Goal: Task Accomplishment & Management: Complete application form

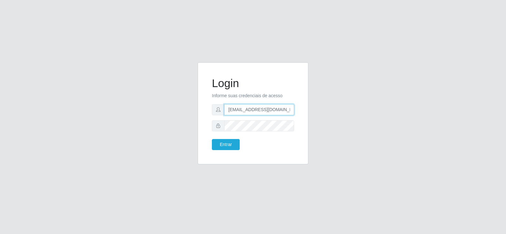
click at [257, 115] on input "[EMAIL_ADDRESS][DOMAIN_NAME]" at bounding box center [259, 109] width 70 height 11
type input "[EMAIL_ADDRESS][DOMAIN_NAME]"
click at [180, 130] on div "Login Informe suas credenciais de acesso [EMAIL_ADDRESS][DOMAIN_NAME] Entrar" at bounding box center [253, 116] width 360 height 109
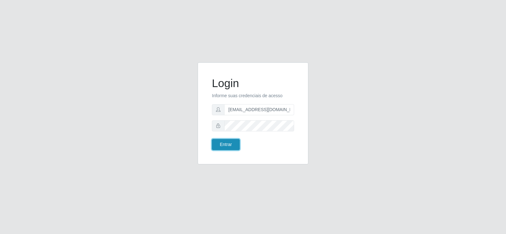
click at [225, 144] on button "Entrar" at bounding box center [226, 144] width 28 height 11
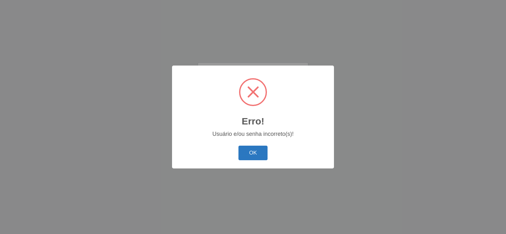
click at [257, 153] on button "OK" at bounding box center [252, 152] width 29 height 15
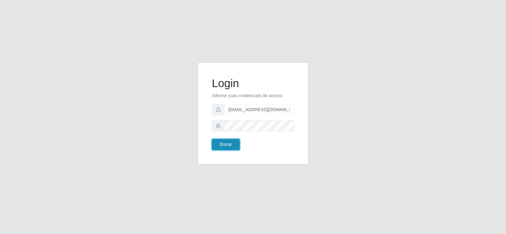
click at [238, 145] on button "Entrar" at bounding box center [226, 144] width 28 height 11
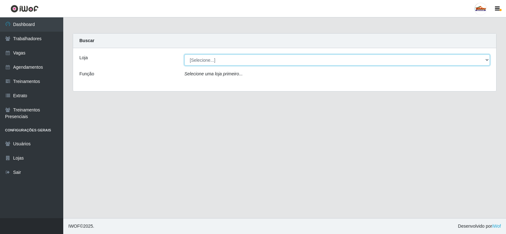
drag, startPoint x: 207, startPoint y: 56, endPoint x: 208, endPoint y: 64, distance: 8.3
click at [208, 59] on select "[Selecione...] Supermercado Tadeu - [GEOGRAPHIC_DATA]" at bounding box center [336, 59] width 305 height 11
click at [210, 61] on select "[Selecione...] Supermercado Tadeu - [GEOGRAPHIC_DATA]" at bounding box center [336, 59] width 305 height 11
click at [211, 61] on select "[Selecione...] Supermercado Tadeu - [GEOGRAPHIC_DATA]" at bounding box center [336, 59] width 305 height 11
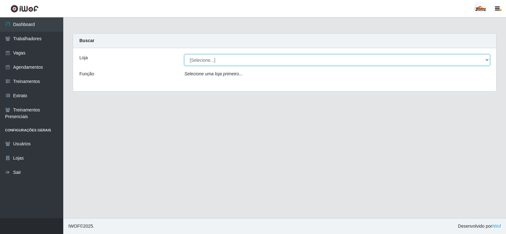
click at [211, 61] on select "[Selecione...] Supermercado Tadeu - [GEOGRAPHIC_DATA]" at bounding box center [336, 59] width 305 height 11
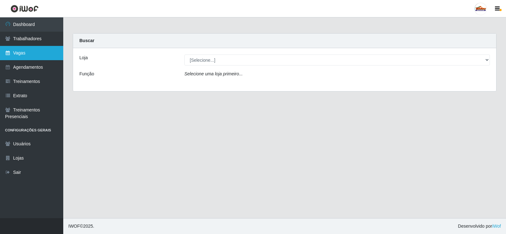
click at [10, 53] on icon at bounding box center [8, 53] width 6 height 4
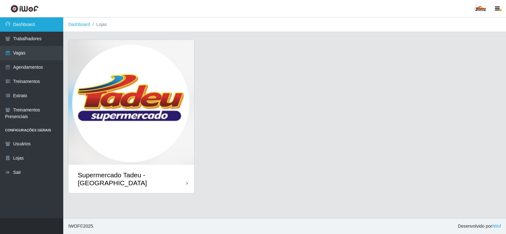
click at [28, 26] on link "Dashboard" at bounding box center [31, 24] width 63 height 14
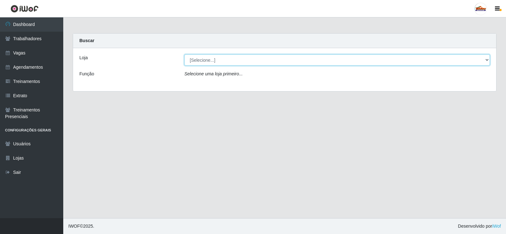
click at [204, 63] on select "[Selecione...] Supermercado Tadeu - [GEOGRAPHIC_DATA]" at bounding box center [336, 59] width 305 height 11
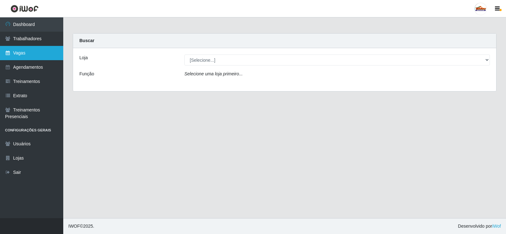
click at [21, 57] on link "Vagas" at bounding box center [31, 53] width 63 height 14
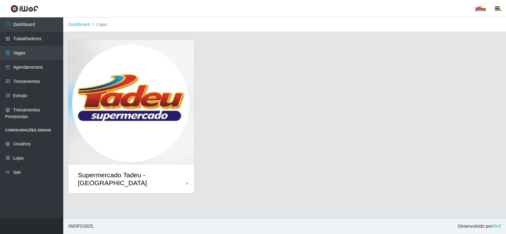
click at [76, 104] on img at bounding box center [131, 102] width 126 height 125
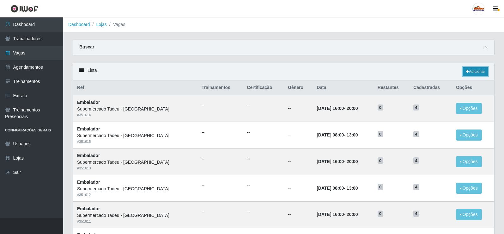
click at [472, 71] on link "Adicionar" at bounding box center [475, 71] width 25 height 9
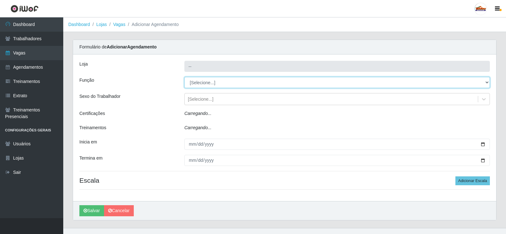
drag, startPoint x: 203, startPoint y: 84, endPoint x: 198, endPoint y: 77, distance: 8.4
click at [198, 77] on select "[Selecione...] ASG ASG + ASG ++ Auxiliar de Estacionamento Auxiliar de Estacion…" at bounding box center [336, 82] width 305 height 11
type input "Supermercado Tadeu - [GEOGRAPHIC_DATA]"
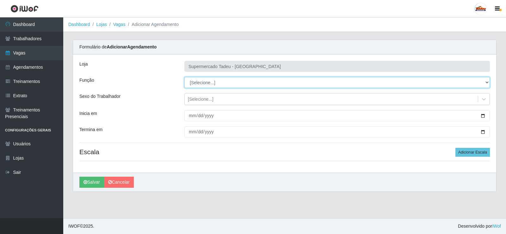
click at [198, 80] on select "[Selecione...] ASG ASG + ASG ++ Auxiliar de Estacionamento Auxiliar de Estacion…" at bounding box center [336, 82] width 305 height 11
click at [199, 80] on select "[Selecione...] ASG ASG + ASG ++ Auxiliar de Estacionamento Auxiliar de Estacion…" at bounding box center [336, 82] width 305 height 11
select select "1"
click at [184, 77] on select "[Selecione...] ASG ASG + ASG ++ Auxiliar de Estacionamento Auxiliar de Estacion…" at bounding box center [336, 82] width 305 height 11
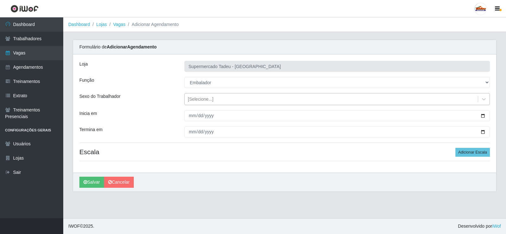
click at [192, 98] on div "[Selecione...]" at bounding box center [201, 99] width 26 height 7
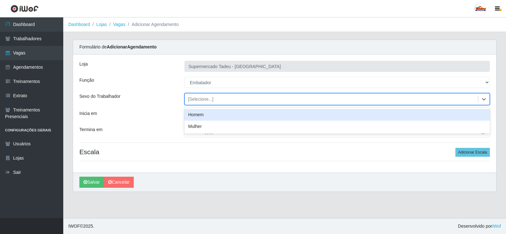
click at [192, 98] on div "[Selecione...]" at bounding box center [201, 99] width 26 height 7
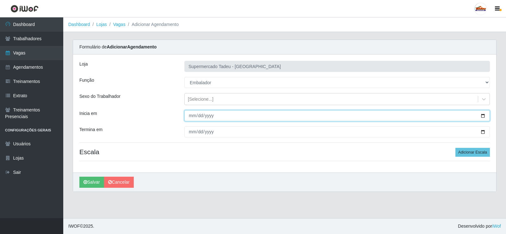
click at [197, 119] on input "Inicia em" at bounding box center [336, 115] width 305 height 11
type input "[DATE]"
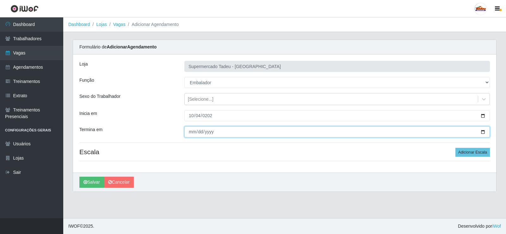
click at [191, 132] on input "Termina em" at bounding box center [336, 131] width 305 height 11
type input "[DATE]"
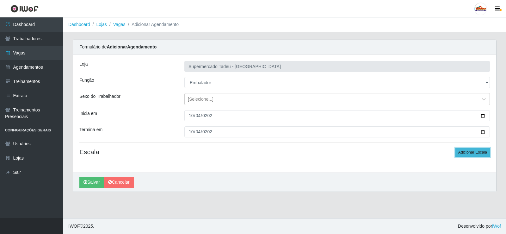
click at [471, 150] on button "Adicionar Escala" at bounding box center [472, 152] width 34 height 9
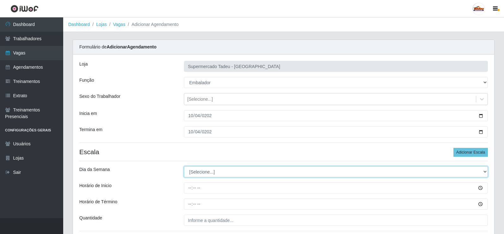
drag, startPoint x: 217, startPoint y: 177, endPoint x: 196, endPoint y: 173, distance: 21.0
click at [214, 177] on select "[Selecione...] Segunda Terça Quarta Quinta Sexta Sábado Domingo" at bounding box center [336, 171] width 304 height 11
select select "6"
click at [184, 166] on select "[Selecione...] Segunda Terça Quarta Quinta Sexta Sábado Domingo" at bounding box center [336, 171] width 304 height 11
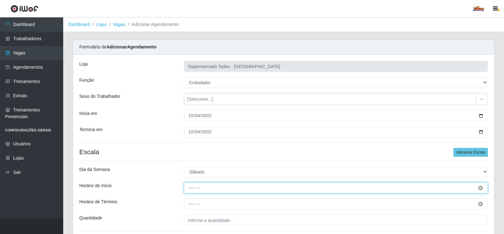
click at [196, 187] on input "Horário de Inicio" at bounding box center [336, 187] width 304 height 11
click at [189, 187] on input "Horário de Inicio" at bounding box center [336, 187] width 304 height 11
type input "07:00"
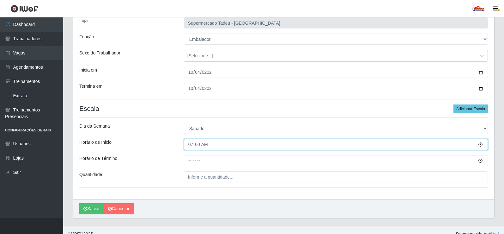
scroll to position [51, 0]
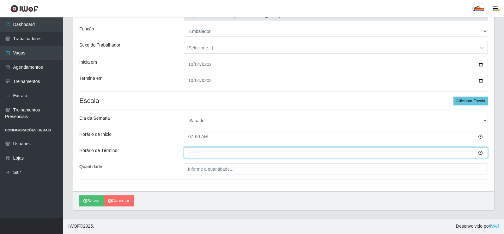
click at [191, 153] on input "Horário de Término" at bounding box center [336, 152] width 304 height 11
type input "12:00"
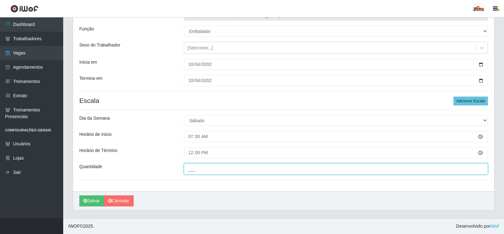
click at [193, 166] on input "___" at bounding box center [336, 168] width 304 height 11
type input "2__"
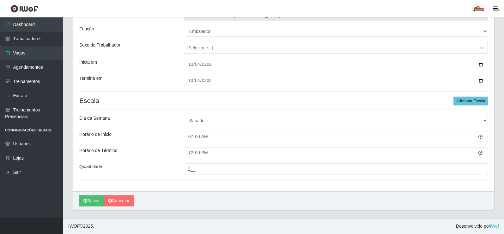
click at [156, 139] on div "Horário de Inicio" at bounding box center [127, 136] width 105 height 11
click at [89, 199] on button "Salvar" at bounding box center [91, 200] width 25 height 11
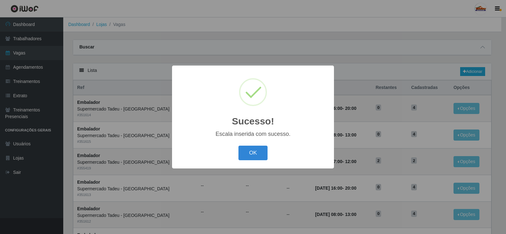
drag, startPoint x: 246, startPoint y: 153, endPoint x: 438, endPoint y: 86, distance: 203.1
click at [249, 153] on button "OK" at bounding box center [252, 152] width 29 height 15
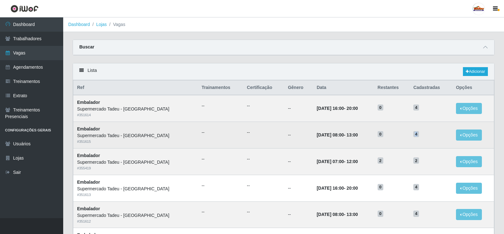
drag, startPoint x: 410, startPoint y: 134, endPoint x: 426, endPoint y: 134, distance: 15.5
click at [426, 134] on td "4" at bounding box center [431, 135] width 43 height 27
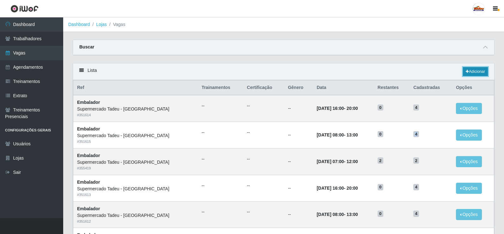
click at [475, 71] on link "Adicionar" at bounding box center [475, 71] width 25 height 9
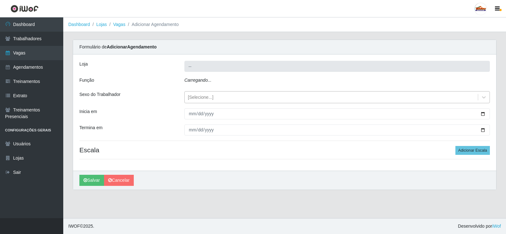
type input "Supermercado Tadeu - [GEOGRAPHIC_DATA]"
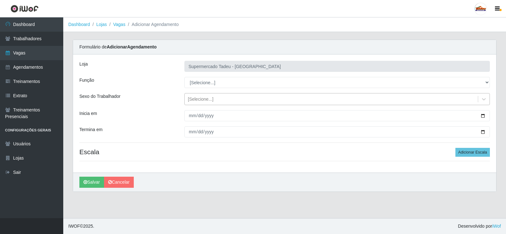
click at [198, 101] on div "[Selecione...]" at bounding box center [201, 99] width 26 height 7
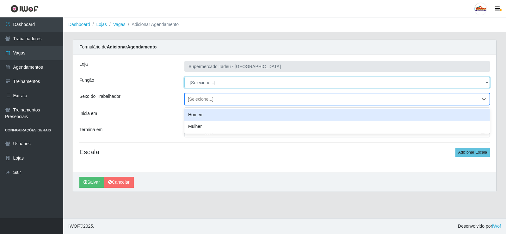
click at [198, 84] on select "[Selecione...] ASG ASG + ASG ++ Auxiliar de Estacionamento Auxiliar de Estacion…" at bounding box center [336, 82] width 305 height 11
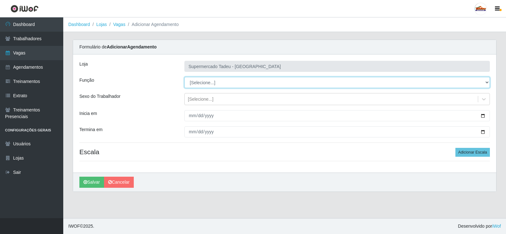
select select "1"
click at [184, 77] on select "[Selecione...] ASG ASG + ASG ++ Auxiliar de Estacionamento Auxiliar de Estacion…" at bounding box center [336, 82] width 305 height 11
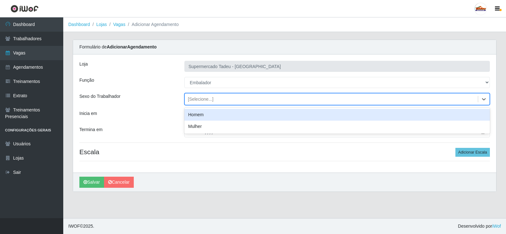
click at [201, 102] on div "[Selecione...]" at bounding box center [201, 99] width 26 height 7
click at [186, 99] on div "[Selecione...]" at bounding box center [331, 99] width 293 height 10
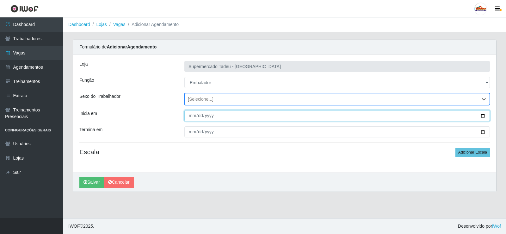
click at [191, 118] on input "Inicia em" at bounding box center [336, 115] width 305 height 11
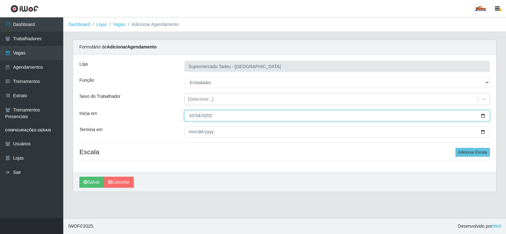
type input "[DATE]"
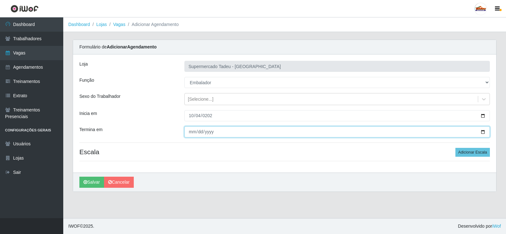
click at [192, 130] on input "Termina em" at bounding box center [336, 131] width 305 height 11
type input "[DATE]"
type input "0005-10-04"
type input "[DATE]"
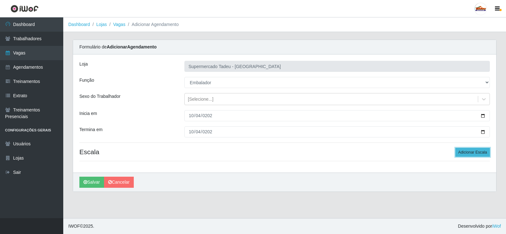
click at [464, 151] on button "Adicionar Escala" at bounding box center [472, 152] width 34 height 9
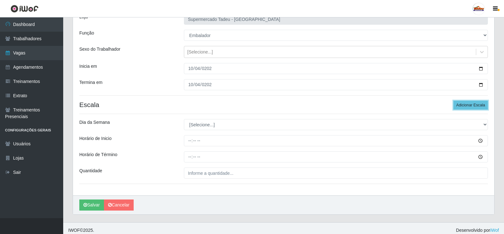
scroll to position [51, 0]
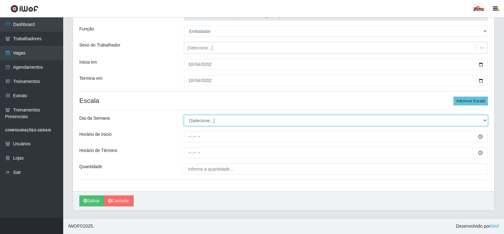
click at [204, 119] on select "[Selecione...] Segunda Terça Quarta Quinta Sexta Sábado Domingo" at bounding box center [336, 120] width 304 height 11
drag, startPoint x: 204, startPoint y: 120, endPoint x: 202, endPoint y: 125, distance: 5.7
click at [204, 120] on select "[Selecione...] Segunda Terça Quarta Quinta Sexta Sábado Domingo" at bounding box center [336, 120] width 304 height 11
select select "6"
click at [184, 115] on select "[Selecione...] Segunda Terça Quarta Quinta Sexta Sábado Domingo" at bounding box center [336, 120] width 304 height 11
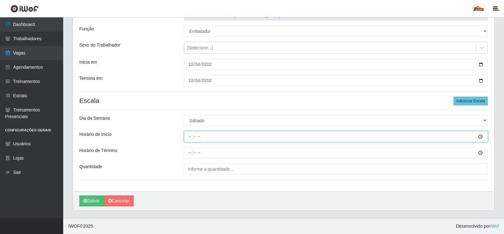
click at [192, 141] on input "Horário de Inicio" at bounding box center [336, 136] width 304 height 11
type input "16:00"
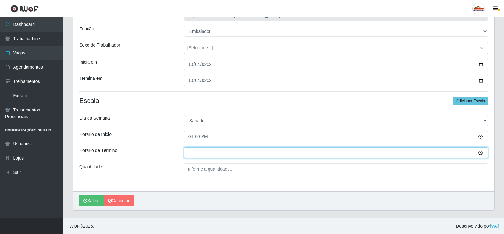
click at [189, 155] on input "Horário de Término" at bounding box center [336, 152] width 304 height 11
type input "20:30"
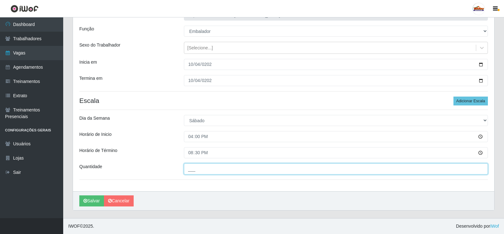
click at [195, 169] on input "___" at bounding box center [336, 168] width 304 height 11
type input "2__"
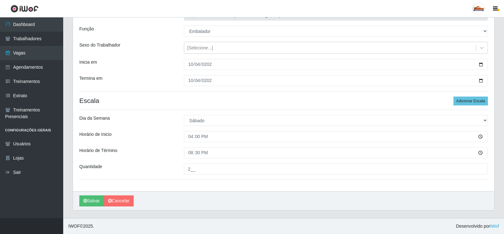
click at [164, 132] on div "Horário de Inicio" at bounding box center [127, 136] width 105 height 11
click at [90, 200] on button "Salvar" at bounding box center [91, 200] width 25 height 11
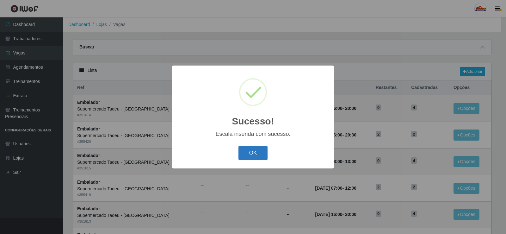
click at [248, 151] on button "OK" at bounding box center [252, 152] width 29 height 15
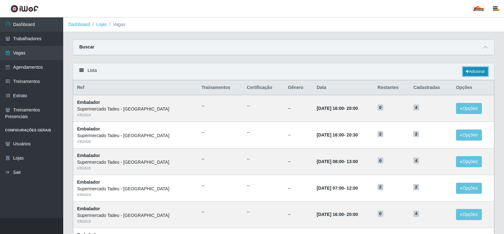
click at [485, 68] on link "Adicionar" at bounding box center [475, 71] width 25 height 9
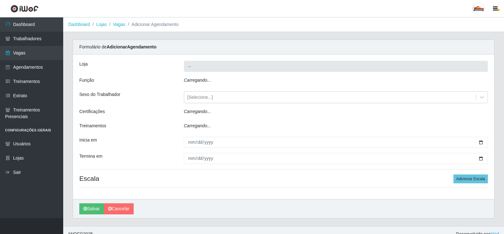
type input "Supermercado Tadeu - [GEOGRAPHIC_DATA]"
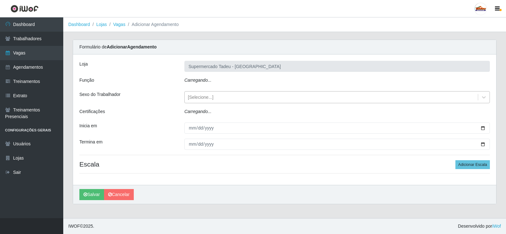
click at [201, 93] on div "Loja Supermercado Tadeu - [GEOGRAPHIC_DATA] Função Carregando... Sexo do Trabal…" at bounding box center [284, 119] width 423 height 130
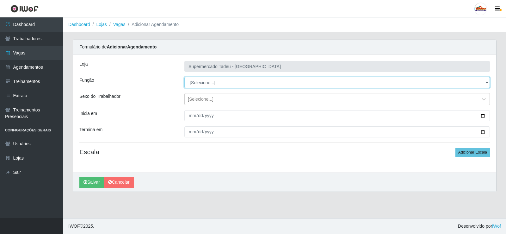
click at [199, 85] on select "[Selecione...] ASG ASG + ASG ++ Auxiliar de Estacionamento Auxiliar de Estacion…" at bounding box center [336, 82] width 305 height 11
select select "1"
click at [184, 77] on select "[Selecione...] ASG ASG + ASG ++ Auxiliar de Estacionamento Auxiliar de Estacion…" at bounding box center [336, 82] width 305 height 11
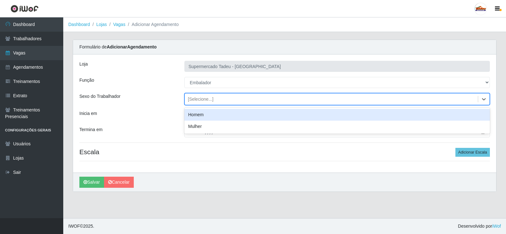
click at [200, 100] on div "[Selecione...]" at bounding box center [201, 99] width 26 height 7
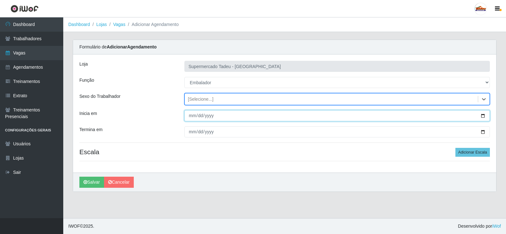
click at [193, 119] on input "Inicia em" at bounding box center [336, 115] width 305 height 11
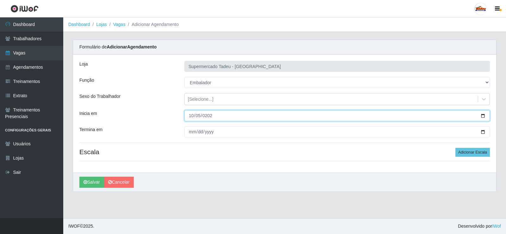
type input "[DATE]"
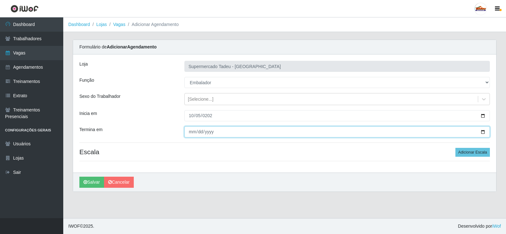
click at [196, 130] on input "Termina em" at bounding box center [336, 131] width 305 height 11
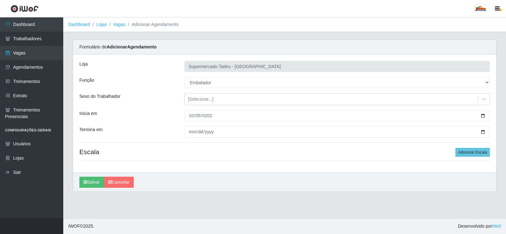
click at [190, 124] on div "Loja Supermercado Tadeu - [GEOGRAPHIC_DATA] Função [Selecione...] ASG ASG + ASG…" at bounding box center [284, 113] width 423 height 118
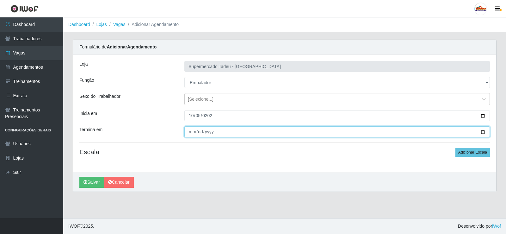
drag, startPoint x: 191, startPoint y: 131, endPoint x: 191, endPoint y: 135, distance: 4.4
click at [191, 131] on input "Termina em" at bounding box center [336, 131] width 305 height 11
type input "[DATE]"
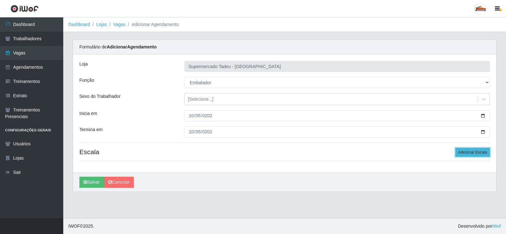
click at [465, 151] on button "Adicionar Escala" at bounding box center [472, 152] width 34 height 9
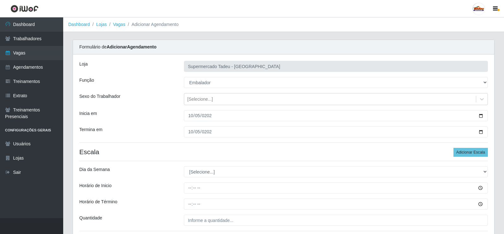
click at [222, 152] on h4 "Escala Adicionar Escala" at bounding box center [283, 152] width 409 height 8
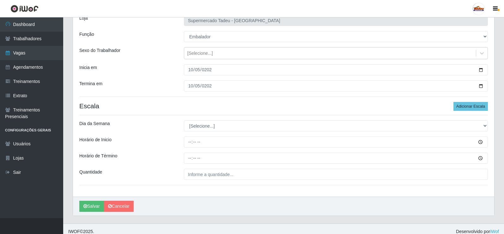
scroll to position [51, 0]
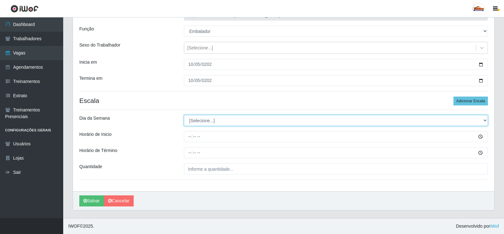
click at [200, 120] on select "[Selecione...] Segunda Terça Quarta Quinta Sexta Sábado Domingo" at bounding box center [336, 120] width 304 height 11
click at [207, 122] on select "[Selecione...] Segunda Terça Quarta Quinta Sexta Sábado Domingo" at bounding box center [336, 120] width 304 height 11
click at [206, 121] on select "[Selecione...] Segunda Terça Quarta Quinta Sexta Sábado Domingo" at bounding box center [336, 120] width 304 height 11
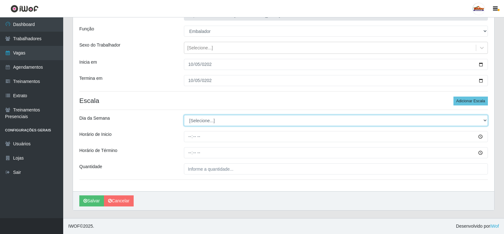
click at [206, 121] on select "[Selecione...] Segunda Terça Quarta Quinta Sexta Sábado Domingo" at bounding box center [336, 120] width 304 height 11
click at [205, 122] on select "[Selecione...] Segunda Terça Quarta Quinta Sexta Sábado Domingo" at bounding box center [336, 120] width 304 height 11
select select "0"
click at [184, 115] on select "[Selecione...] Segunda Terça Quarta Quinta Sexta Sábado Domingo" at bounding box center [336, 120] width 304 height 11
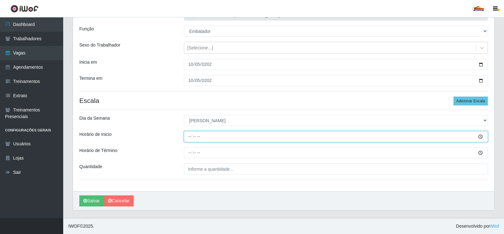
click at [190, 138] on input "Horário de Inicio" at bounding box center [336, 136] width 304 height 11
type input "07:30"
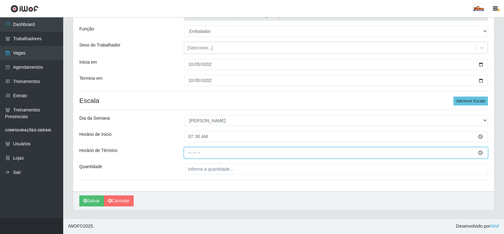
click at [186, 153] on input "Horário de Término" at bounding box center [336, 152] width 304 height 11
type input "12:00"
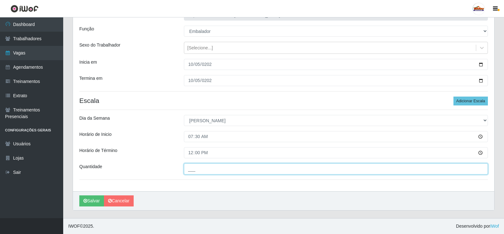
click at [208, 170] on input "___" at bounding box center [336, 168] width 304 height 11
type input "5__"
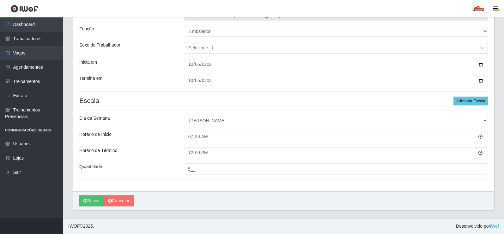
click at [159, 161] on div "Loja Supermercado Tadeu - [GEOGRAPHIC_DATA] Função [Selecione...] ASG ASG + ASG…" at bounding box center [283, 97] width 421 height 188
click at [90, 202] on button "Salvar" at bounding box center [91, 200] width 25 height 11
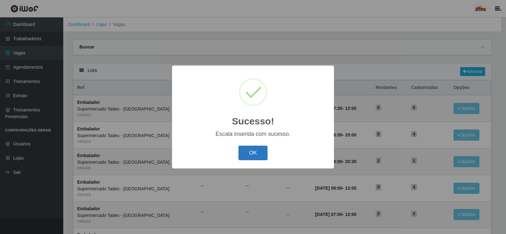
click at [247, 154] on button "OK" at bounding box center [252, 152] width 29 height 15
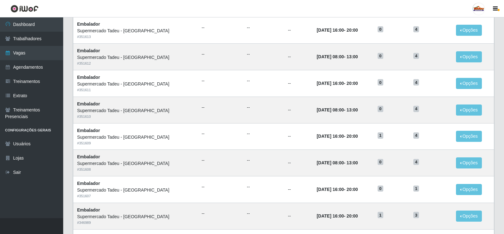
scroll to position [221, 0]
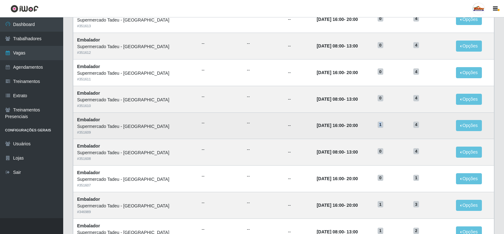
drag, startPoint x: 369, startPoint y: 127, endPoint x: 422, endPoint y: 126, distance: 52.8
click at [419, 126] on tr "Embalador Supermercado Tadeu - [GEOGRAPHIC_DATA] # 351609 -- -- -- [DATE] 16:00…" at bounding box center [283, 125] width 421 height 27
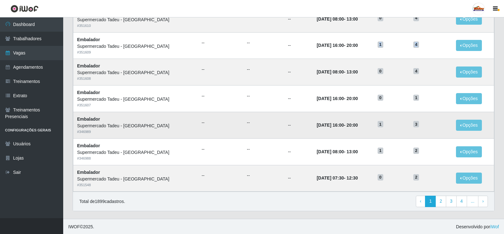
scroll to position [302, 0]
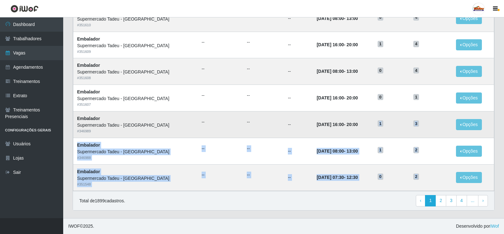
drag, startPoint x: 419, startPoint y: 176, endPoint x: 348, endPoint y: 130, distance: 84.5
click at [356, 123] on td "[DATE] 16:00 - 20:00" at bounding box center [343, 124] width 61 height 27
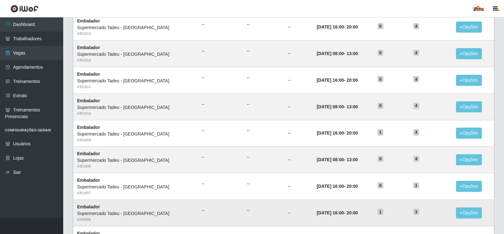
scroll to position [207, 0]
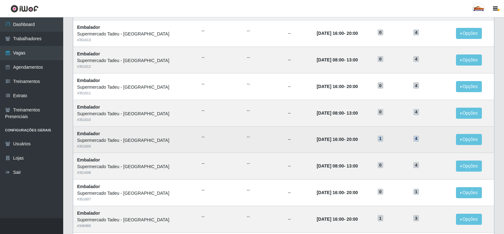
drag, startPoint x: 411, startPoint y: 136, endPoint x: 423, endPoint y: 136, distance: 11.7
click at [423, 136] on tr "Embalador Supermercado Tadeu - [GEOGRAPHIC_DATA] # 351609 -- -- -- [DATE] 16:00…" at bounding box center [283, 139] width 421 height 27
drag, startPoint x: 435, startPoint y: 144, endPoint x: 424, endPoint y: 142, distance: 11.6
click at [433, 144] on td "4" at bounding box center [431, 139] width 43 height 27
drag, startPoint x: 423, startPoint y: 141, endPoint x: 288, endPoint y: 136, distance: 134.8
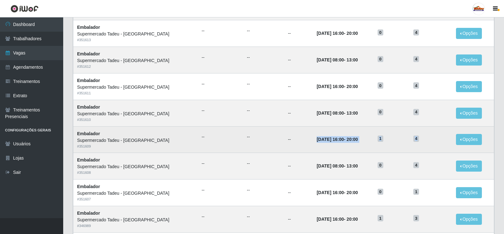
click at [288, 134] on tr "Embalador Supermercado Tadeu - [GEOGRAPHIC_DATA] # 351609 -- -- -- [DATE] 16:00…" at bounding box center [283, 139] width 421 height 27
drag, startPoint x: 288, startPoint y: 136, endPoint x: 344, endPoint y: 139, distance: 56.4
click at [289, 136] on td "--" at bounding box center [298, 139] width 29 height 27
click at [420, 138] on h5 "4" at bounding box center [430, 138] width 35 height 7
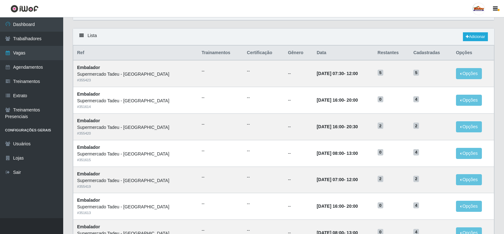
scroll to position [18, 0]
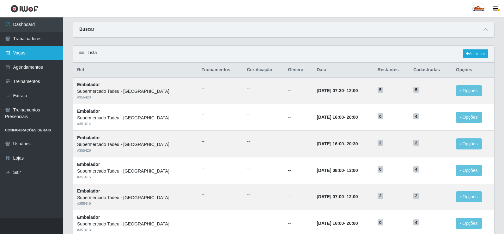
click at [25, 47] on link "Vagas" at bounding box center [31, 53] width 63 height 14
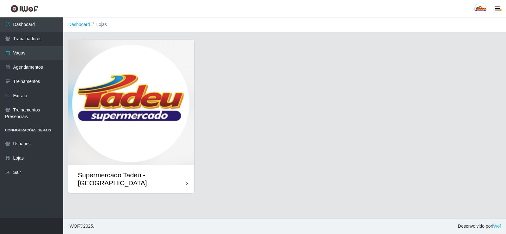
click at [168, 72] on img at bounding box center [131, 102] width 126 height 125
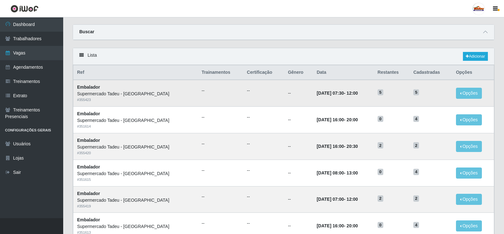
scroll to position [32, 0]
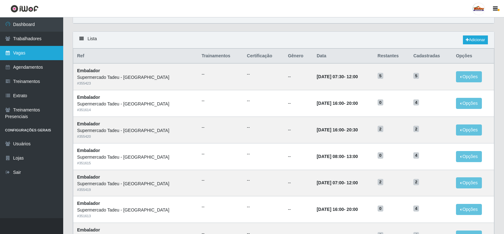
click at [31, 53] on link "Vagas" at bounding box center [31, 53] width 63 height 14
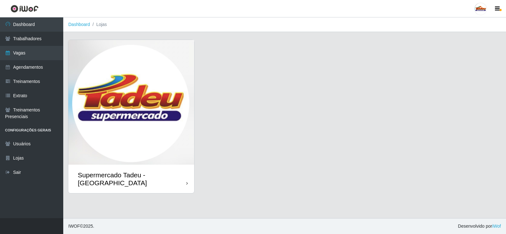
click at [169, 116] on img at bounding box center [131, 102] width 126 height 125
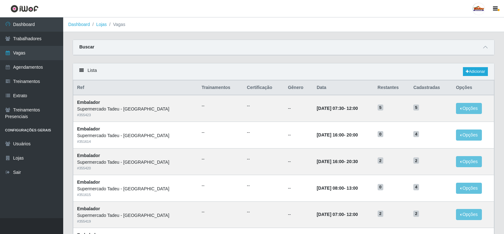
click at [280, 63] on div "Carregando... Buscar Início em Término em Função [Selecione...] ASG ASG + ASG +…" at bounding box center [283, 51] width 431 height 23
click at [461, 74] on div "Lista Adicionar" at bounding box center [283, 71] width 421 height 17
click at [465, 73] on link "Adicionar" at bounding box center [475, 71] width 25 height 9
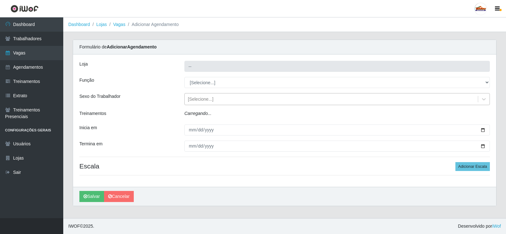
type input "Supermercado Tadeu - [GEOGRAPHIC_DATA]"
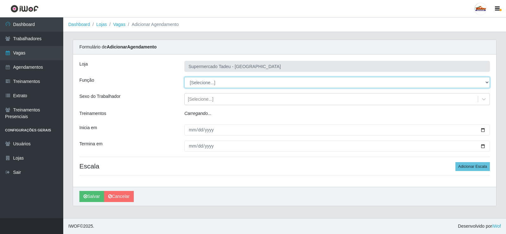
click at [198, 84] on select "[Selecione...] ASG ASG + ASG ++ Auxiliar de Estacionamento Auxiliar de Estacion…" at bounding box center [336, 82] width 305 height 11
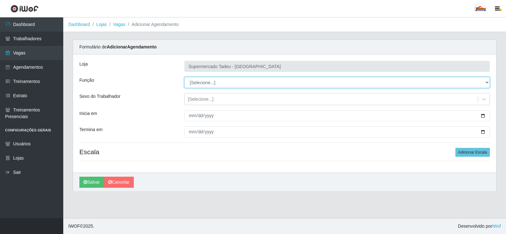
select select "1"
click at [184, 77] on select "[Selecione...] ASG ASG + ASG ++ Auxiliar de Estacionamento Auxiliar de Estacion…" at bounding box center [336, 82] width 305 height 11
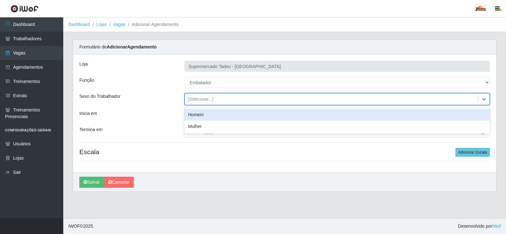
click at [198, 102] on div "[Selecione...]" at bounding box center [201, 99] width 26 height 7
click at [198, 100] on div "[Selecione...]" at bounding box center [201, 99] width 26 height 7
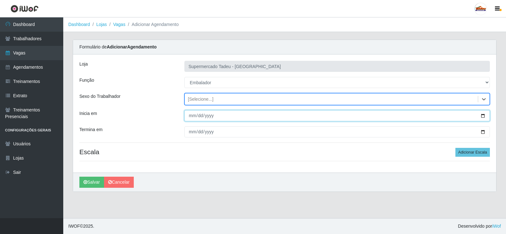
drag, startPoint x: 194, startPoint y: 113, endPoint x: 192, endPoint y: 115, distance: 3.4
click at [193, 113] on input "Inicia em" at bounding box center [336, 115] width 305 height 11
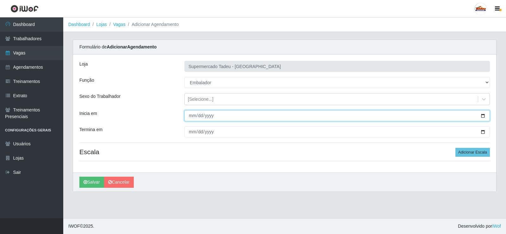
click at [193, 115] on input "Inicia em" at bounding box center [336, 115] width 305 height 11
type input "[DATE]"
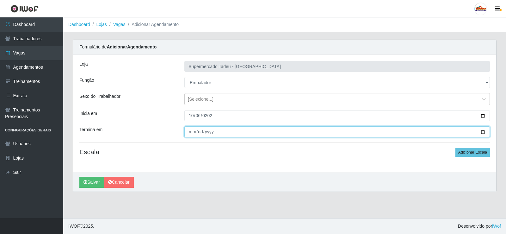
click at [193, 131] on input "Termina em" at bounding box center [336, 131] width 305 height 11
type input "[DATE]"
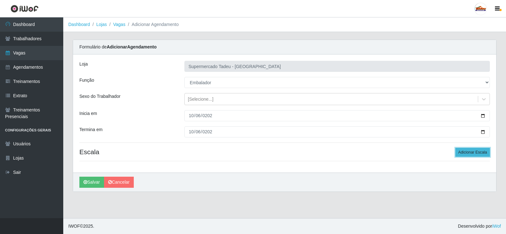
click at [473, 153] on button "Adicionar Escala" at bounding box center [472, 152] width 34 height 9
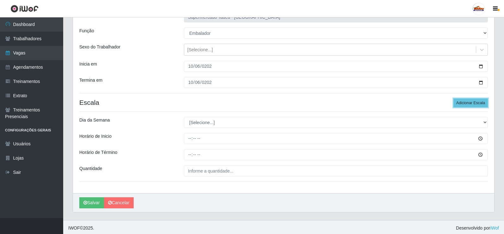
scroll to position [51, 0]
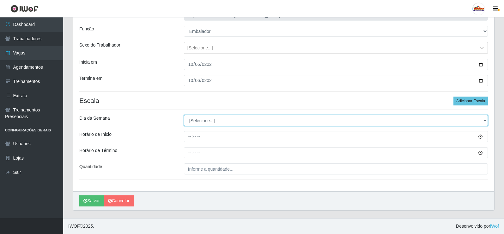
click at [217, 122] on select "[Selecione...] Segunda Terça Quarta Quinta Sexta Sábado Domingo" at bounding box center [336, 120] width 304 height 11
select select "1"
click at [184, 115] on select "[Selecione...] Segunda Terça Quarta Quinta Sexta Sábado Domingo" at bounding box center [336, 120] width 304 height 11
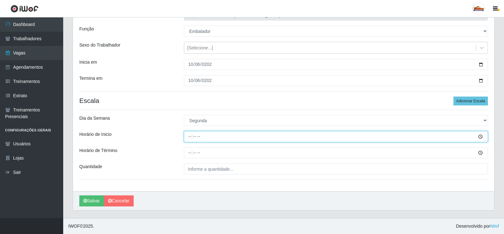
click at [194, 133] on input "Horário de Inicio" at bounding box center [336, 136] width 304 height 11
type input "07:30"
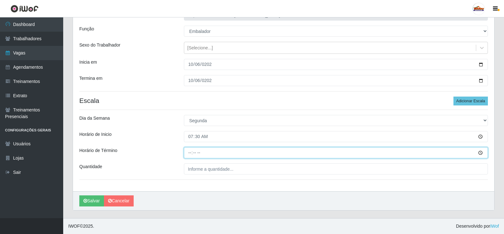
click at [187, 150] on input "Horário de Término" at bounding box center [336, 152] width 304 height 11
type input "13:00"
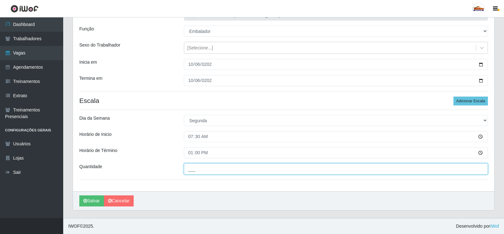
click at [201, 169] on input "___" at bounding box center [336, 168] width 304 height 11
type input "2__"
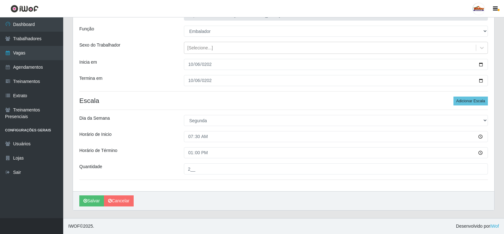
click at [162, 156] on div "Horário de Término" at bounding box center [127, 152] width 105 height 11
click at [95, 200] on button "Salvar" at bounding box center [91, 200] width 25 height 11
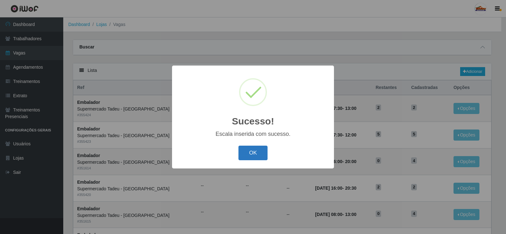
drag, startPoint x: 252, startPoint y: 143, endPoint x: 253, endPoint y: 153, distance: 10.8
click at [253, 150] on div "Sucesso! × Escala inserida com sucesso. OK Cancel" at bounding box center [253, 116] width 162 height 102
click at [253, 153] on button "OK" at bounding box center [252, 152] width 29 height 15
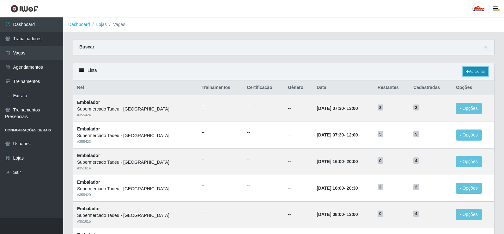
click at [483, 72] on link "Adicionar" at bounding box center [475, 71] width 25 height 9
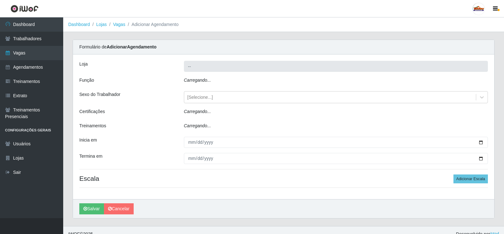
type input "Supermercado Tadeu - [GEOGRAPHIC_DATA]"
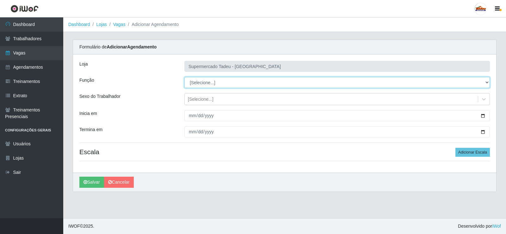
click at [198, 82] on select "[Selecione...] ASG ASG + ASG ++ Auxiliar de Estacionamento Auxiliar de Estacion…" at bounding box center [336, 82] width 305 height 11
select select "1"
click at [184, 77] on select "[Selecione...] ASG ASG + ASG ++ Auxiliar de Estacionamento Auxiliar de Estacion…" at bounding box center [336, 82] width 305 height 11
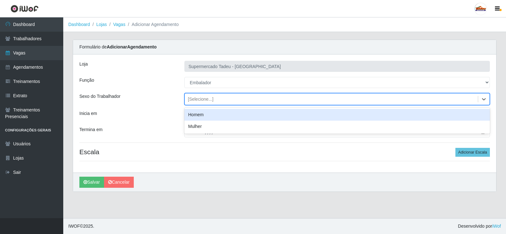
drag, startPoint x: 204, startPoint y: 103, endPoint x: 202, endPoint y: 100, distance: 4.1
click at [203, 103] on div "[Selecione...]" at bounding box center [331, 99] width 293 height 10
click at [202, 100] on div "[Selecione...]" at bounding box center [201, 99] width 26 height 7
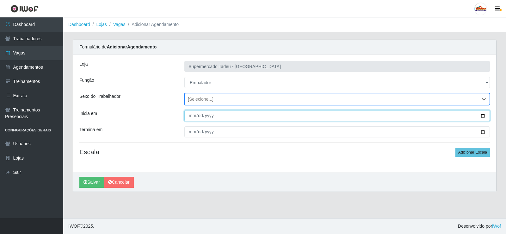
drag, startPoint x: 199, startPoint y: 112, endPoint x: 194, endPoint y: 115, distance: 6.2
click at [199, 113] on input "Inicia em" at bounding box center [336, 115] width 305 height 11
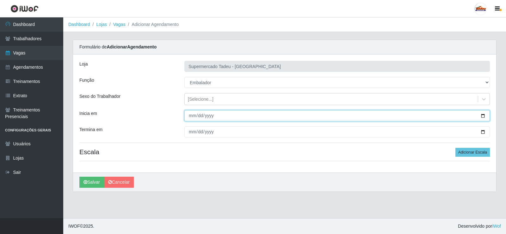
click at [193, 114] on input "Inicia em" at bounding box center [336, 115] width 305 height 11
type input "[DATE]"
click at [79, 176] on button "Salvar" at bounding box center [91, 181] width 25 height 11
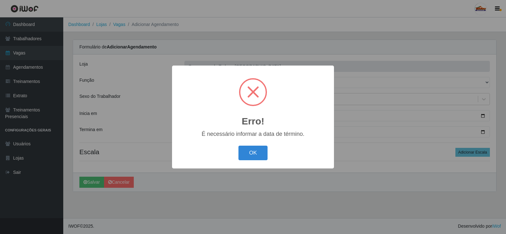
drag, startPoint x: 254, startPoint y: 160, endPoint x: 228, endPoint y: 153, distance: 26.5
click at [251, 160] on button "OK" at bounding box center [252, 152] width 29 height 15
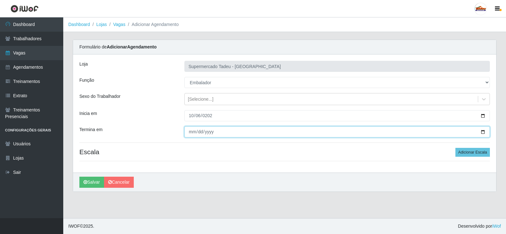
click at [187, 135] on input "Termina em" at bounding box center [336, 131] width 305 height 11
type input "[DATE]"
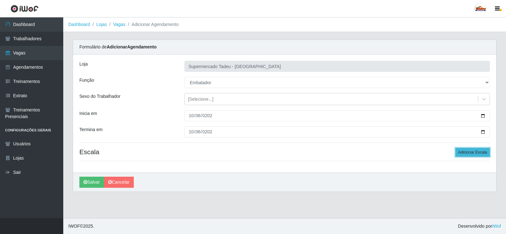
click at [470, 154] on button "Adicionar Escala" at bounding box center [472, 152] width 34 height 9
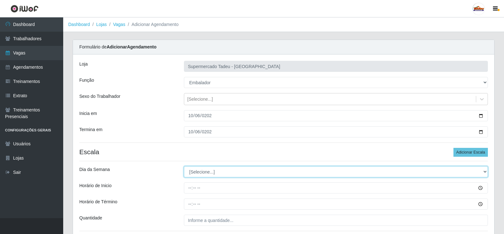
click at [198, 168] on select "[Selecione...] Segunda Terça Quarta Quinta Sexta Sábado Domingo" at bounding box center [336, 171] width 304 height 11
select select "6"
click at [184, 166] on select "[Selecione...] Segunda Terça Quarta Quinta Sexta Sábado Domingo" at bounding box center [336, 171] width 304 height 11
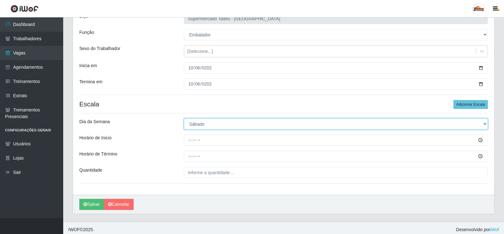
scroll to position [51, 0]
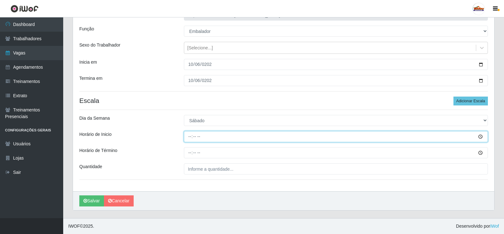
click at [192, 136] on input "Horário de Inicio" at bounding box center [336, 136] width 304 height 11
type input "08:00"
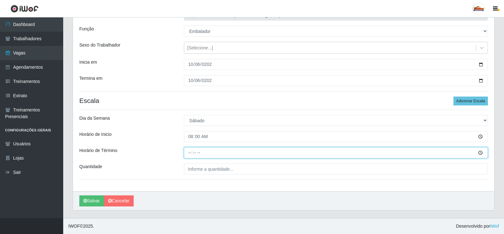
click at [190, 157] on input "Horário de Término" at bounding box center [336, 152] width 304 height 11
type input "13:00"
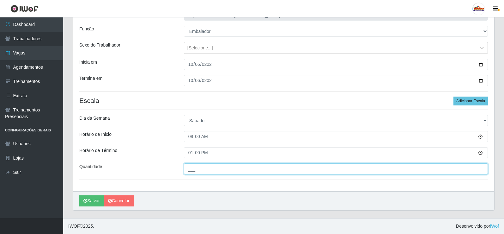
click at [215, 167] on input "___" at bounding box center [336, 168] width 304 height 11
type input "2__"
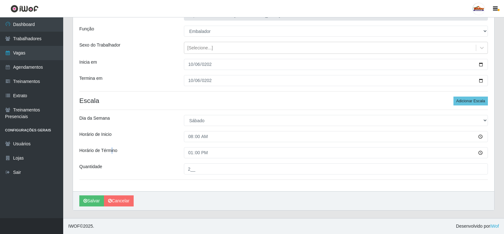
click at [112, 153] on label"] "Horário de Término" at bounding box center [98, 150] width 38 height 7
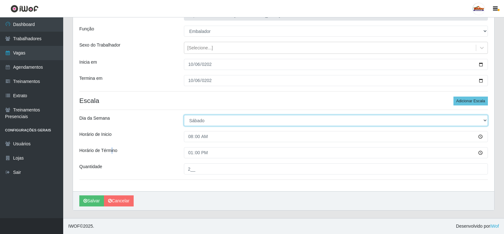
click at [201, 115] on select "[Selecione...] Segunda Terça Quarta Quinta Sexta Sábado Domingo" at bounding box center [336, 120] width 304 height 11
select select "1"
click at [184, 115] on select "[Selecione...] Segunda Terça Quarta Quinta Sexta Sábado Domingo" at bounding box center [336, 120] width 304 height 11
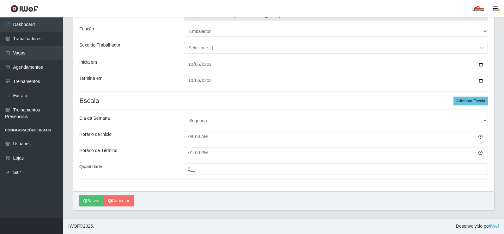
click at [156, 106] on div "Loja Supermercado Tadeu - [GEOGRAPHIC_DATA] Função [Selecione...] ASG ASG + ASG…" at bounding box center [283, 97] width 421 height 188
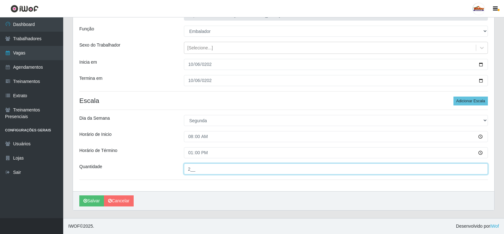
click at [195, 169] on input "2__" at bounding box center [336, 168] width 304 height 11
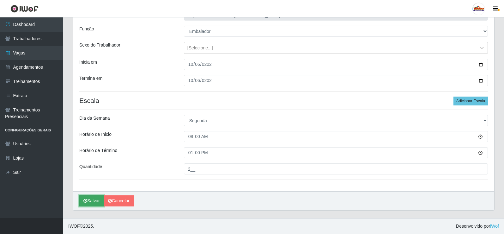
click at [90, 202] on button "Salvar" at bounding box center [91, 200] width 25 height 11
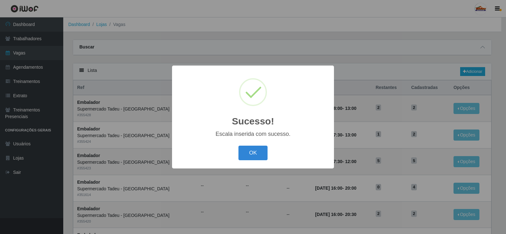
click at [246, 159] on button "OK" at bounding box center [252, 152] width 29 height 15
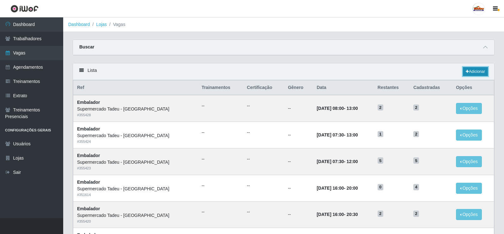
click at [475, 72] on link "Adicionar" at bounding box center [475, 71] width 25 height 9
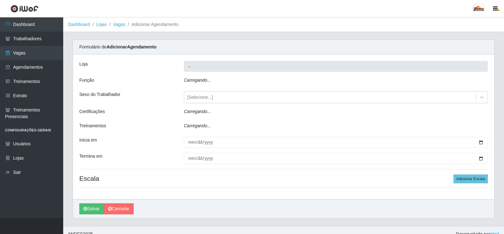
type input "Supermercado Tadeu - [GEOGRAPHIC_DATA]"
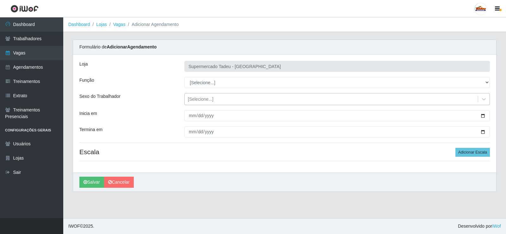
click at [198, 100] on div "[Selecione...]" at bounding box center [201, 99] width 26 height 7
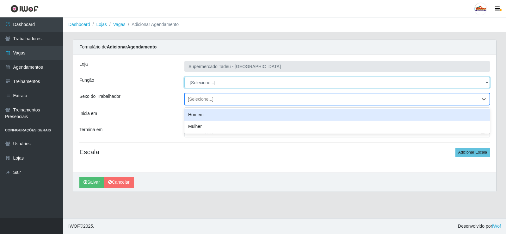
click at [199, 84] on select "[Selecione...] ASG ASG + ASG ++ Auxiliar de Estacionamento Auxiliar de Estacion…" at bounding box center [336, 82] width 305 height 11
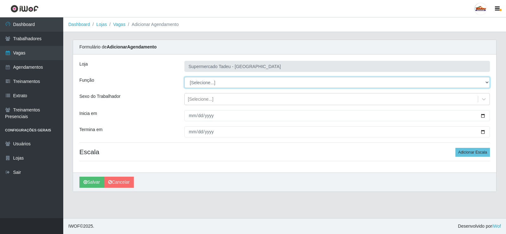
select select "1"
click at [184, 77] on select "[Selecione...] ASG ASG + ASG ++ Auxiliar de Estacionamento Auxiliar de Estacion…" at bounding box center [336, 82] width 305 height 11
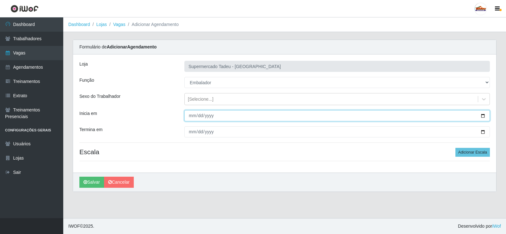
click at [203, 112] on input "Inicia em" at bounding box center [336, 115] width 305 height 11
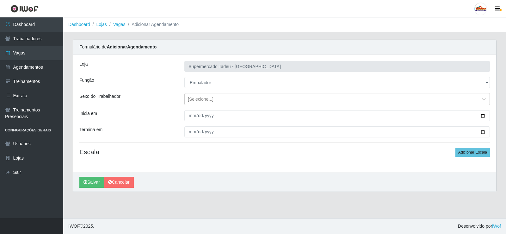
drag, startPoint x: 176, startPoint y: 116, endPoint x: 183, endPoint y: 117, distance: 7.1
click at [178, 117] on div "Inicia em" at bounding box center [127, 115] width 105 height 11
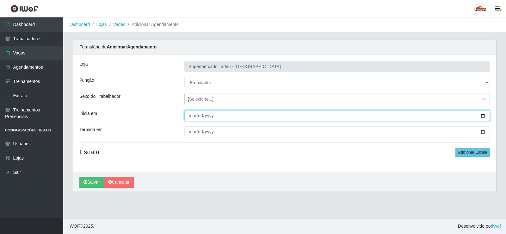
click at [191, 117] on input "Inicia em" at bounding box center [336, 115] width 305 height 11
type input "0025-10-06"
type input "[DATE]"
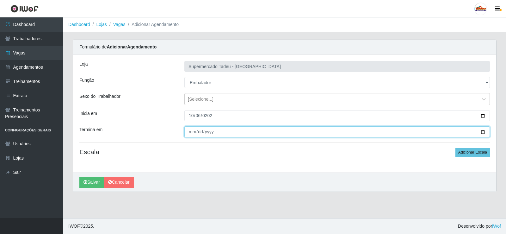
click at [190, 135] on input "Termina em" at bounding box center [336, 131] width 305 height 11
type input "[DATE]"
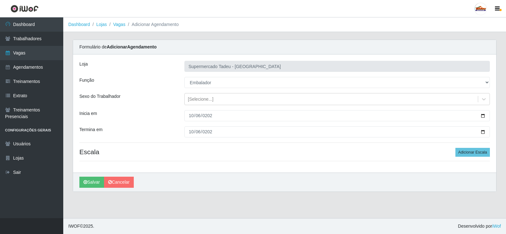
drag, startPoint x: 156, startPoint y: 133, endPoint x: 325, endPoint y: 147, distance: 169.4
click at [158, 133] on div "Termina em" at bounding box center [127, 131] width 105 height 11
click at [478, 152] on button "Adicionar Escala" at bounding box center [472, 152] width 34 height 9
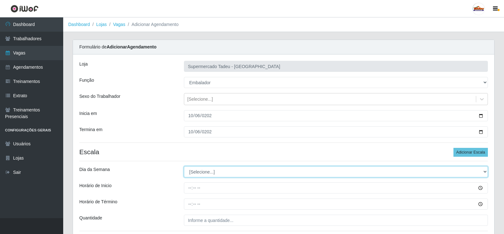
click at [198, 172] on select "[Selecione...] Segunda Terça Quarta Quinta Sexta Sábado Domingo" at bounding box center [336, 171] width 304 height 11
select select "1"
click at [184, 166] on select "[Selecione...] Segunda Terça Quarta Quinta Sexta Sábado Domingo" at bounding box center [336, 171] width 304 height 11
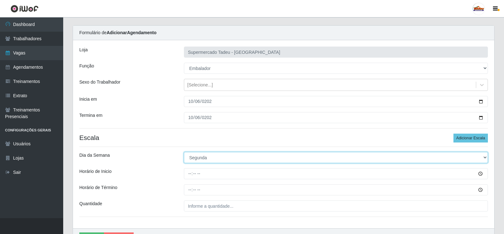
scroll to position [32, 0]
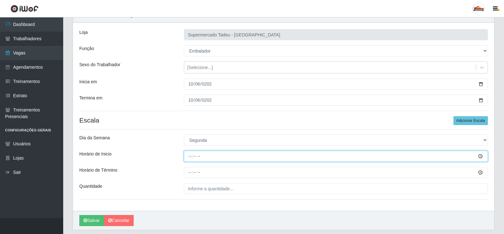
click at [191, 151] on input "Horário de Inicio" at bounding box center [336, 155] width 304 height 11
type input "16:00"
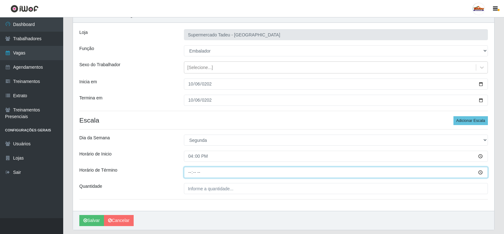
click at [191, 173] on input "Horário de Término" at bounding box center [336, 172] width 304 height 11
type input "20:00"
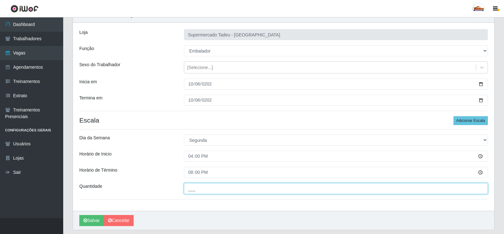
drag, startPoint x: 192, startPoint y: 188, endPoint x: 196, endPoint y: 192, distance: 5.6
click at [192, 188] on input "___" at bounding box center [336, 188] width 304 height 11
type input "4__"
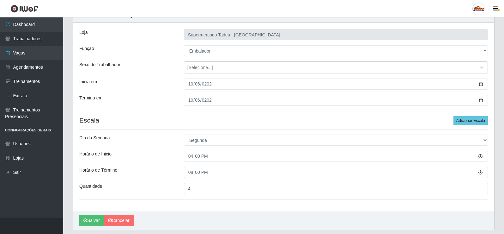
click at [160, 171] on div "Horário de Término" at bounding box center [127, 172] width 105 height 11
click at [94, 222] on button "Salvar" at bounding box center [91, 220] width 25 height 11
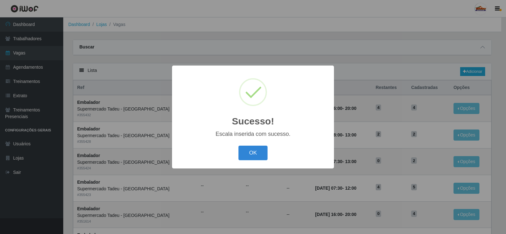
drag, startPoint x: 271, startPoint y: 149, endPoint x: 260, endPoint y: 150, distance: 11.4
click at [270, 149] on div "OK Cancel" at bounding box center [252, 153] width 149 height 18
click at [260, 150] on button "OK" at bounding box center [252, 152] width 29 height 15
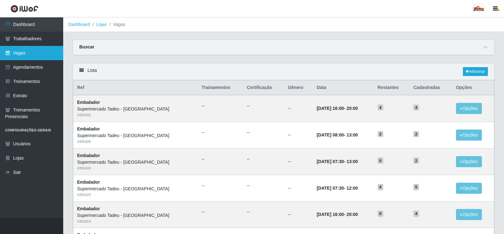
click at [11, 49] on link "Vagas" at bounding box center [31, 53] width 63 height 14
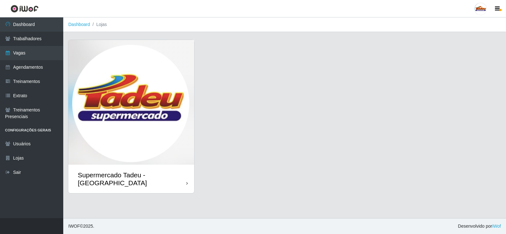
click at [106, 92] on img at bounding box center [131, 102] width 126 height 125
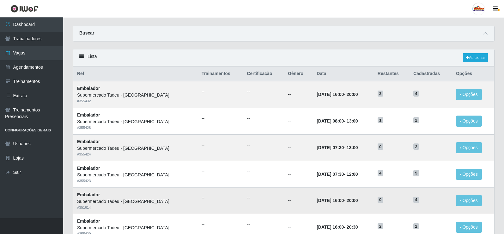
scroll to position [63, 0]
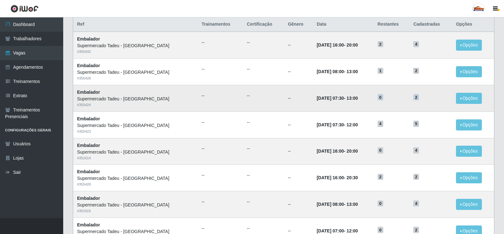
drag, startPoint x: 422, startPoint y: 95, endPoint x: 374, endPoint y: 100, distance: 48.6
click at [374, 100] on tr "Embalador Supermercado Tadeu - [GEOGRAPHIC_DATA] # 355424 -- -- -- [DATE] 07:30…" at bounding box center [283, 98] width 421 height 27
drag, startPoint x: 421, startPoint y: 43, endPoint x: 373, endPoint y: 44, distance: 48.7
click at [373, 44] on tr "Embalador Supermercado Tadeu - [GEOGRAPHIC_DATA] # 355432 -- -- -- [DATE] 16:00…" at bounding box center [283, 45] width 421 height 27
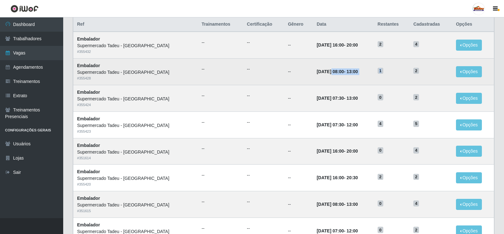
drag, startPoint x: 387, startPoint y: 71, endPoint x: 297, endPoint y: 73, distance: 89.8
click at [308, 71] on tr "Embalador Supermercado Tadeu - [GEOGRAPHIC_DATA] # 355428 -- -- -- [DATE] 08:00…" at bounding box center [283, 71] width 421 height 27
drag, startPoint x: 292, startPoint y: 73, endPoint x: 418, endPoint y: 74, distance: 125.2
click at [418, 74] on tr "Embalador Supermercado Tadeu - [GEOGRAPHIC_DATA] # 355428 -- -- -- [DATE] 08:00…" at bounding box center [283, 71] width 421 height 27
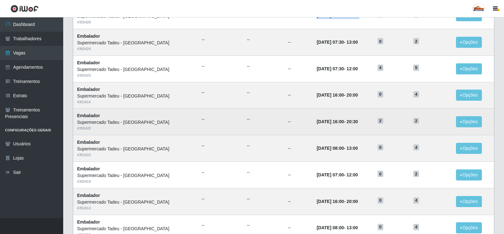
scroll to position [126, 0]
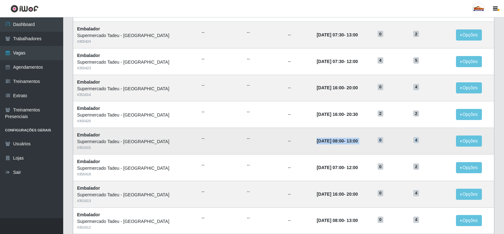
drag, startPoint x: 356, startPoint y: 140, endPoint x: 424, endPoint y: 145, distance: 68.5
click at [424, 145] on tr "Embalador Supermercado Tadeu - [GEOGRAPHIC_DATA] # 351615 -- -- -- [DATE] 08:00…" at bounding box center [283, 141] width 421 height 27
click at [365, 182] on td "[DATE] 16:00 - 20:00" at bounding box center [343, 193] width 61 height 27
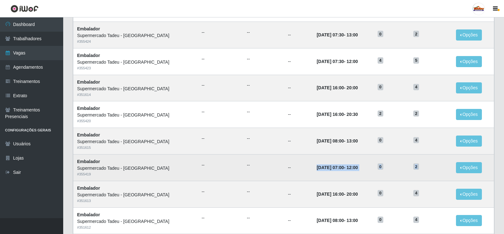
drag, startPoint x: 389, startPoint y: 162, endPoint x: 366, endPoint y: 166, distance: 23.0
click at [395, 166] on tr "Embalador Supermercado Tadeu - [GEOGRAPHIC_DATA] # 355419 -- -- -- [DATE] 07:00…" at bounding box center [283, 167] width 421 height 27
click at [426, 168] on h5 "2" at bounding box center [430, 166] width 35 height 7
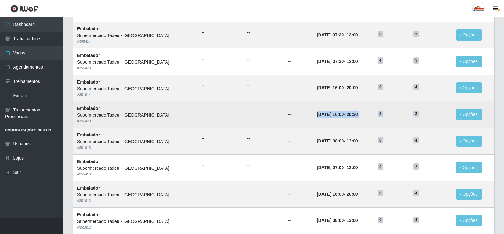
drag, startPoint x: 291, startPoint y: 116, endPoint x: 426, endPoint y: 116, distance: 135.0
click at [426, 116] on tr "Embalador Supermercado Tadeu - [GEOGRAPHIC_DATA] # 355420 -- -- -- [DATE] 16:00…" at bounding box center [283, 114] width 421 height 27
